Goal: Check status: Check status

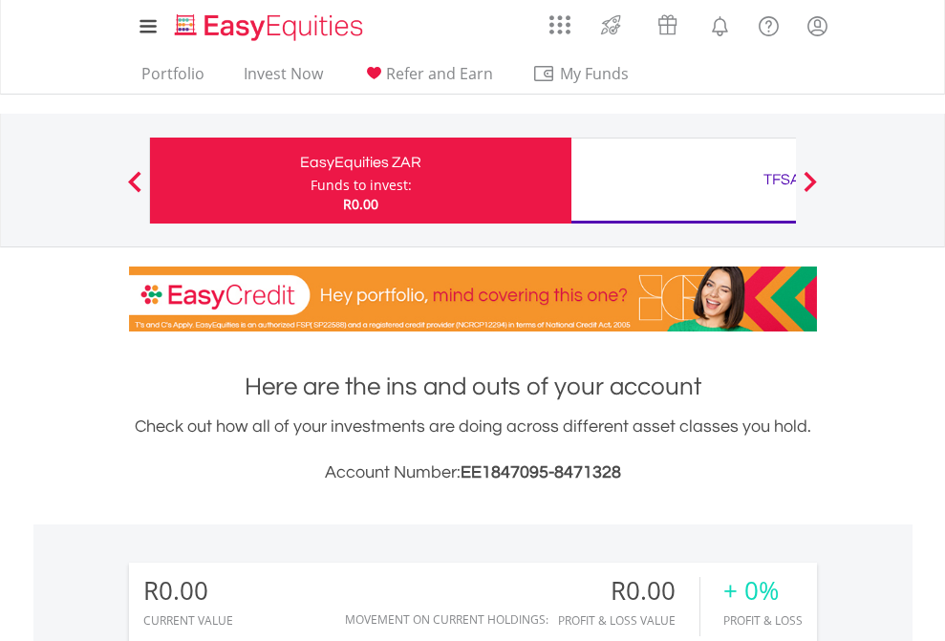
scroll to position [183, 300]
click at [311, 181] on div "Funds to invest:" at bounding box center [361, 185] width 101 height 19
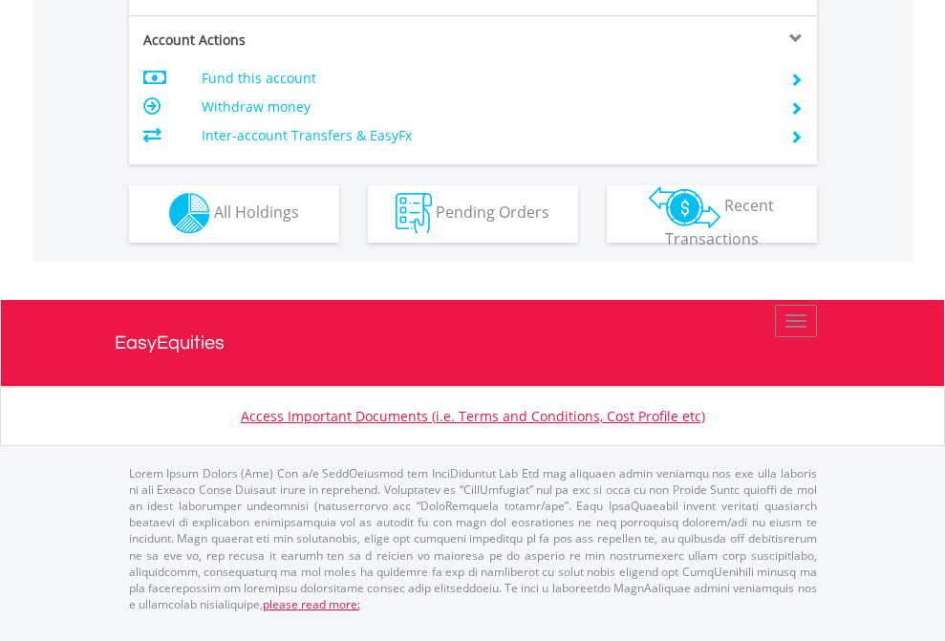
scroll to position [1787, 0]
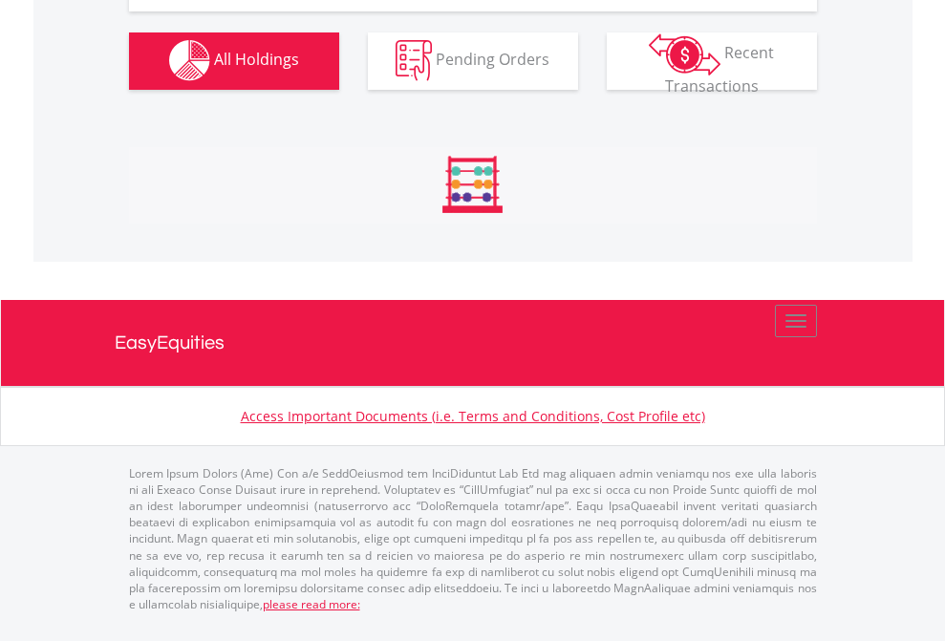
scroll to position [1892, 0]
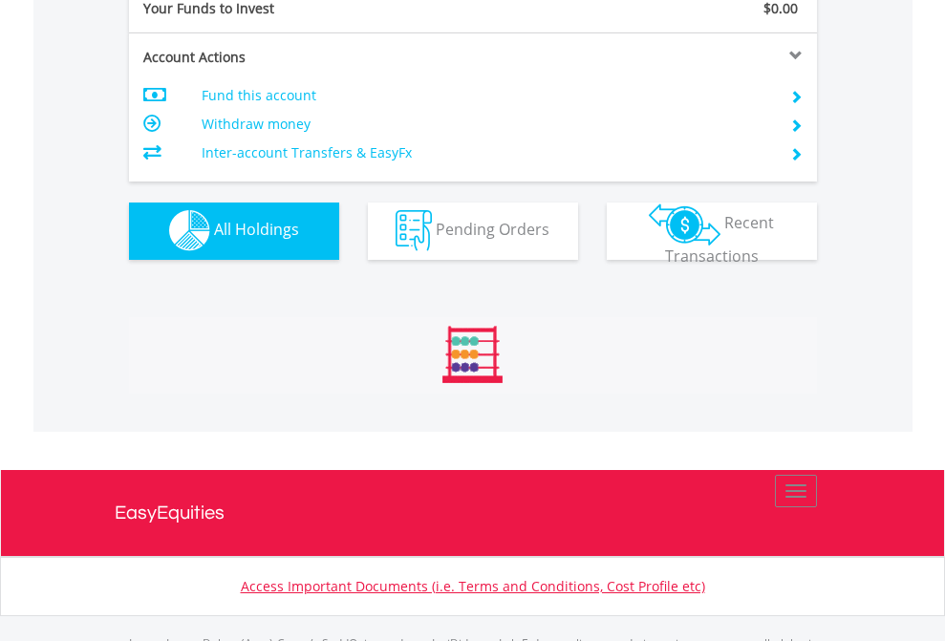
scroll to position [1892, 0]
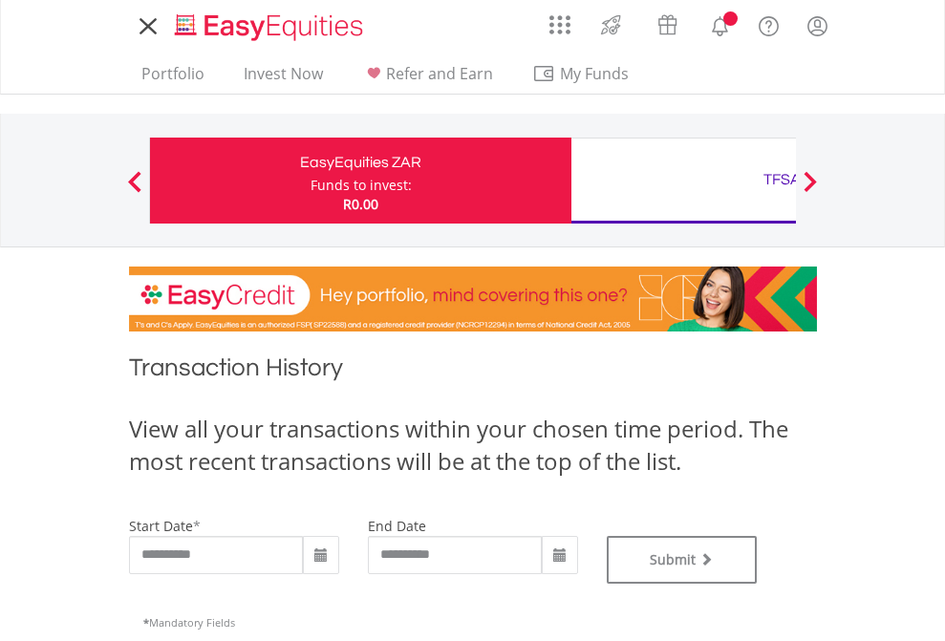
type input "**********"
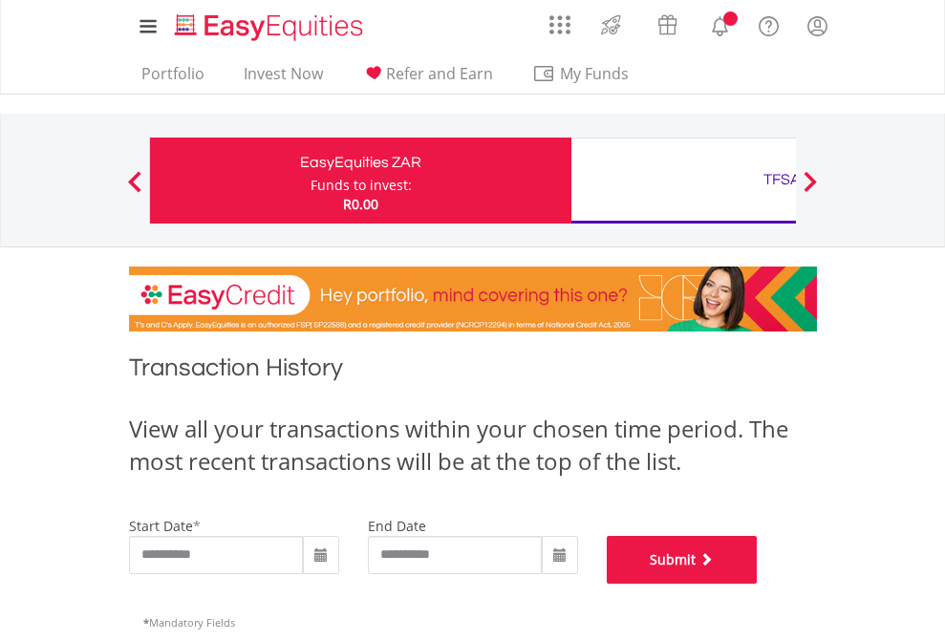
click at [758, 584] on button "Submit" at bounding box center [682, 560] width 151 height 48
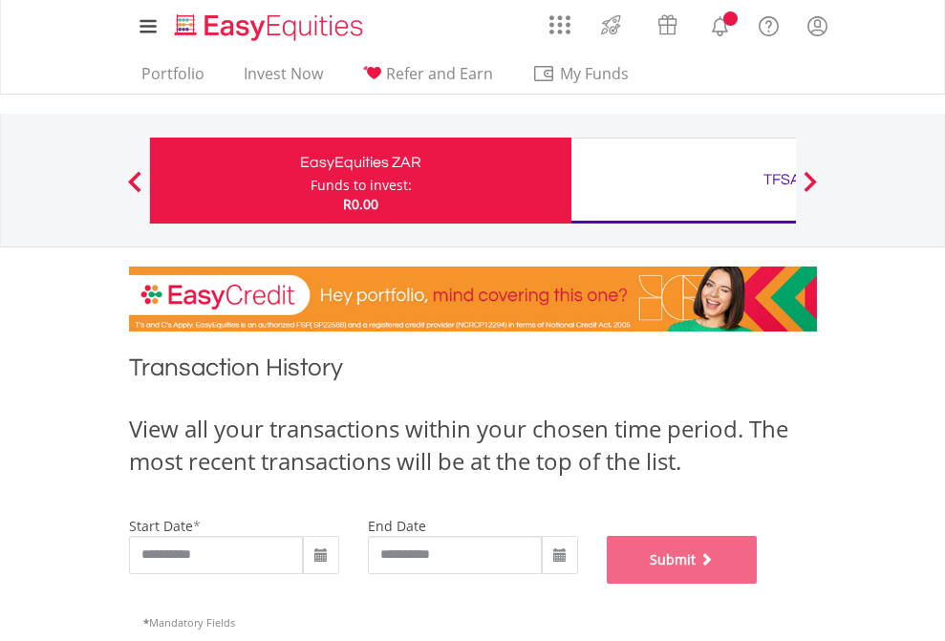
scroll to position [775, 0]
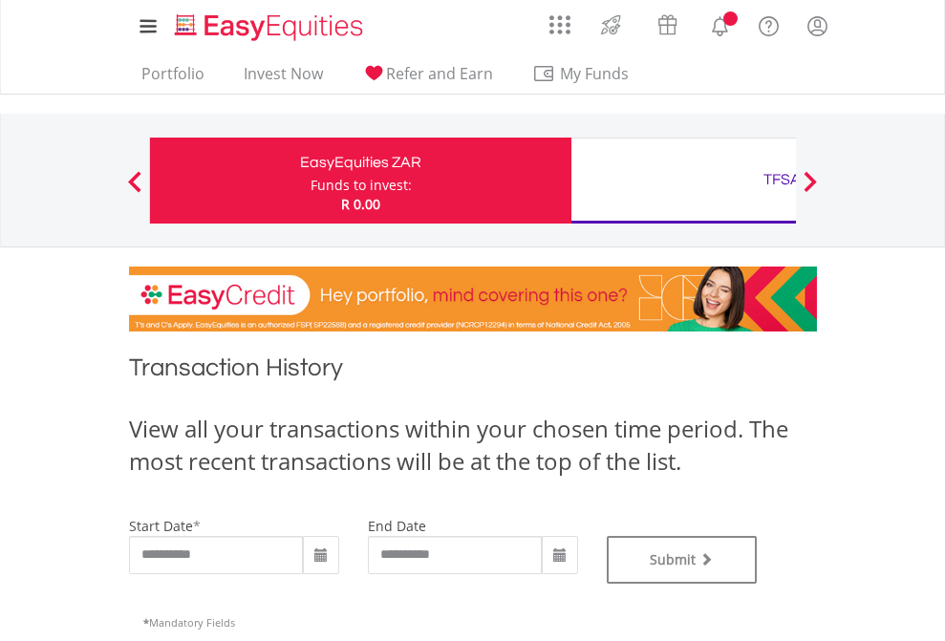
click at [683, 181] on div "TFSA" at bounding box center [782, 179] width 399 height 27
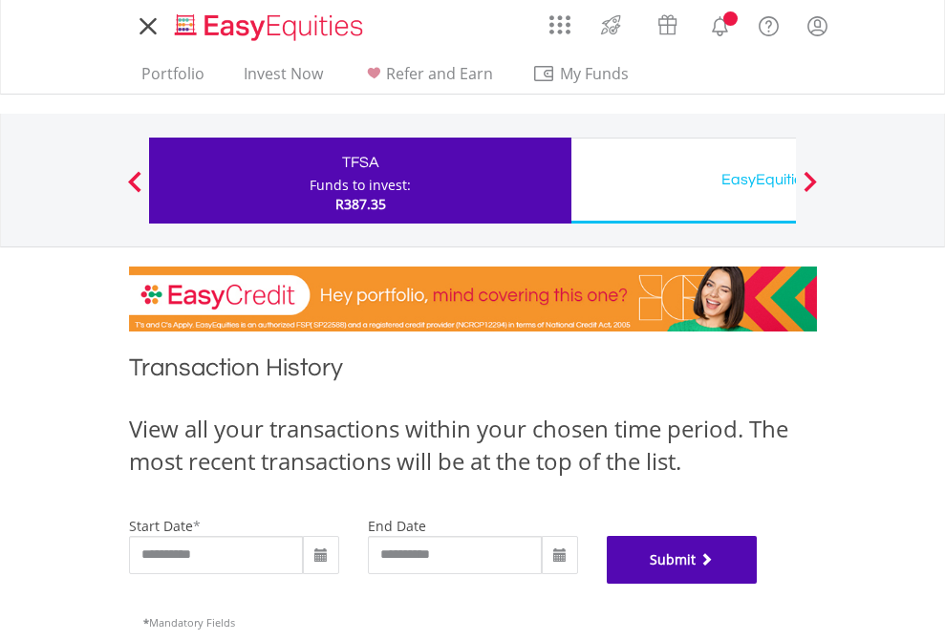
click at [758, 584] on button "Submit" at bounding box center [682, 560] width 151 height 48
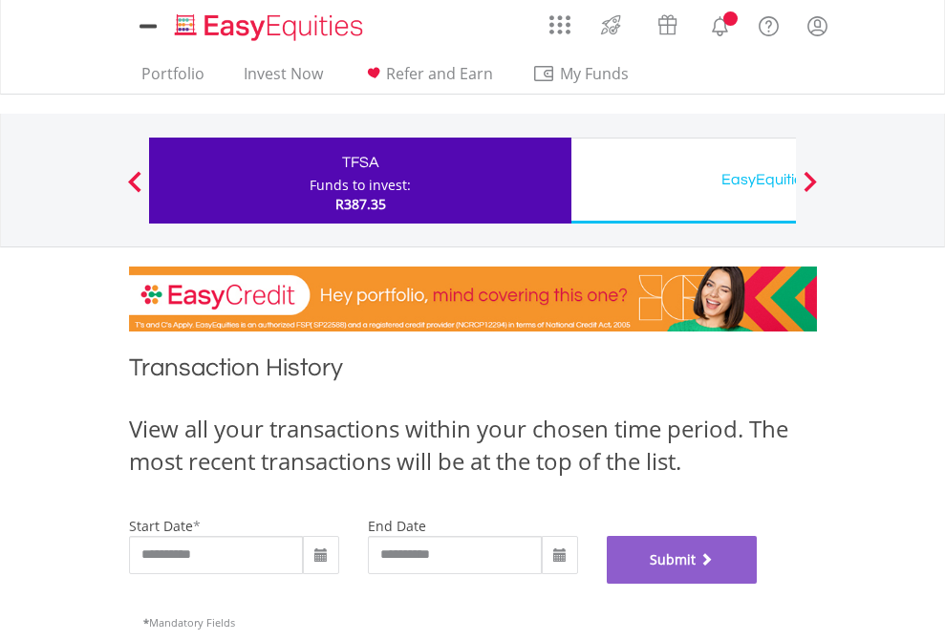
scroll to position [775, 0]
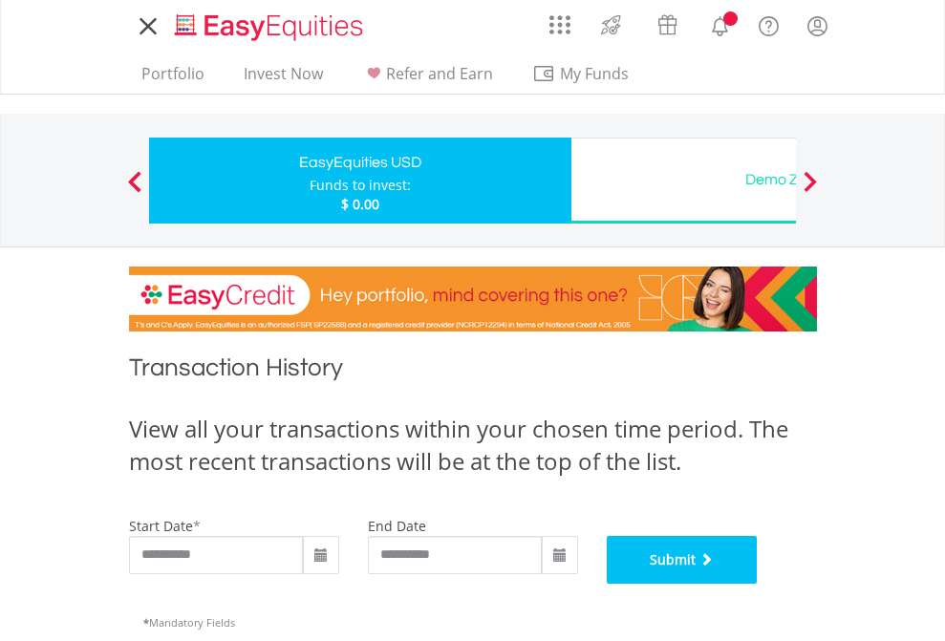
click at [758, 584] on button "Submit" at bounding box center [682, 560] width 151 height 48
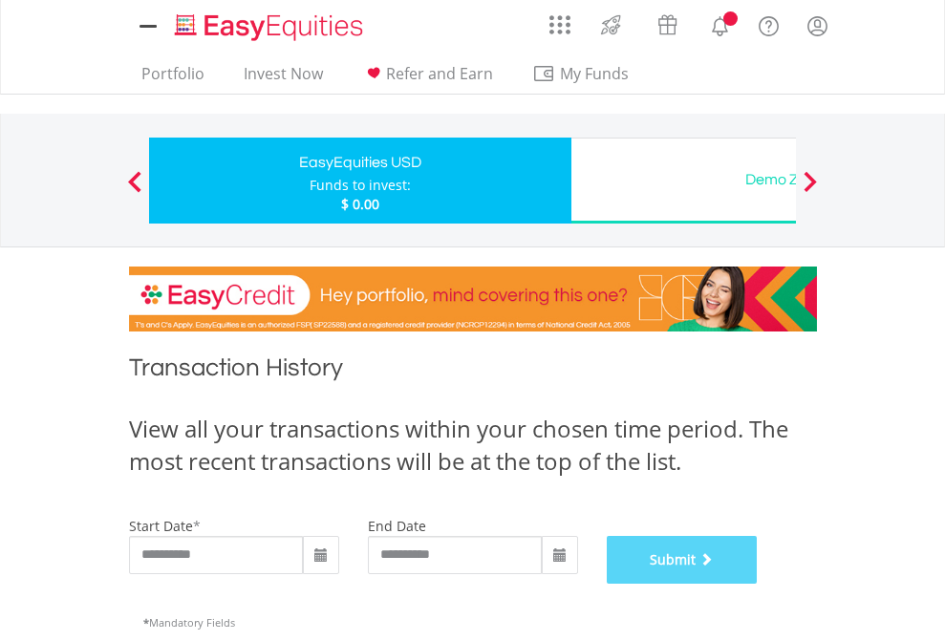
scroll to position [775, 0]
